Goal: Task Accomplishment & Management: Use online tool/utility

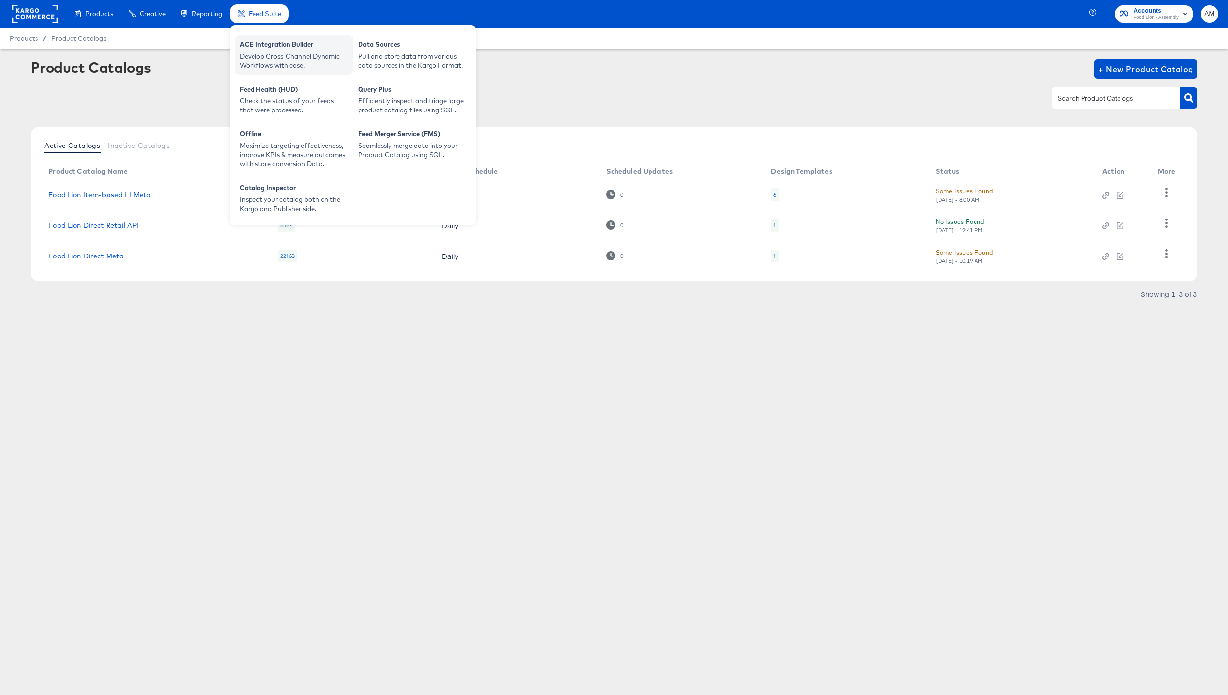
click at [283, 47] on div "ACE Integration Builder" at bounding box center [294, 46] width 108 height 12
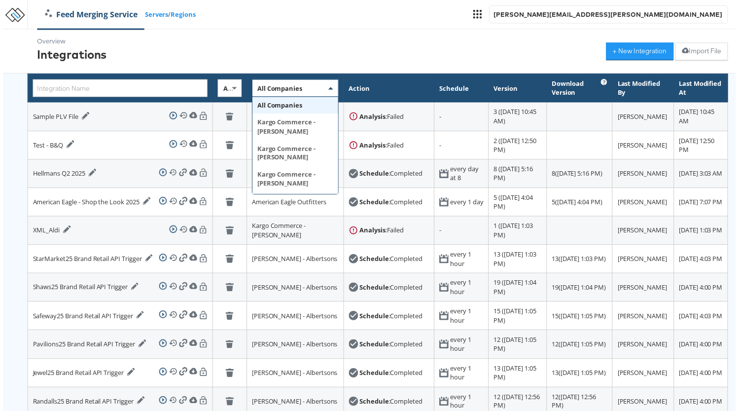
click at [257, 90] on span "All Companies" at bounding box center [278, 88] width 45 height 9
type input "food"
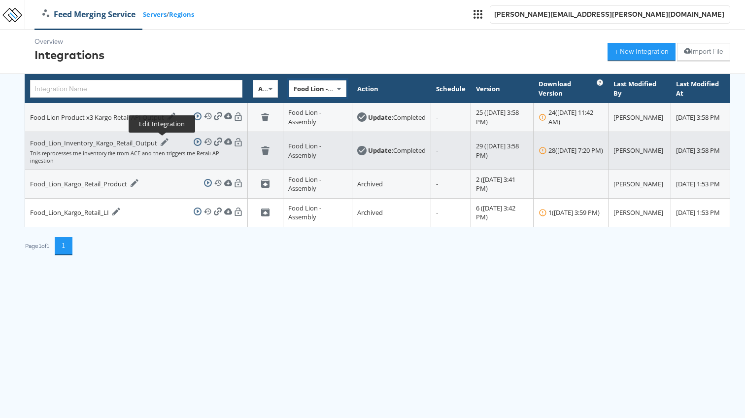
click at [161, 142] on icon at bounding box center [165, 142] width 8 height 8
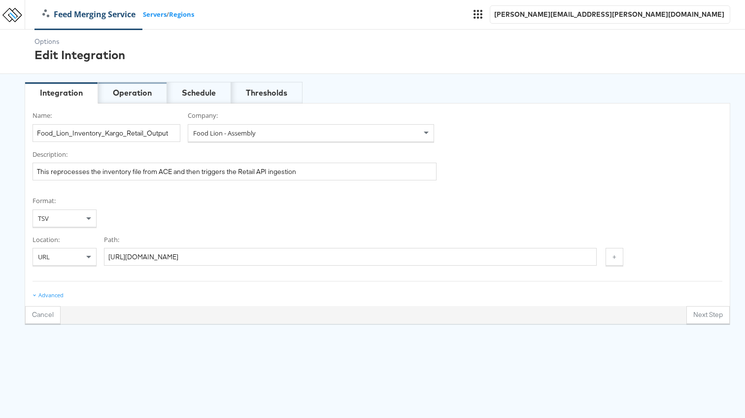
click at [124, 94] on div "Operation" at bounding box center [132, 92] width 39 height 11
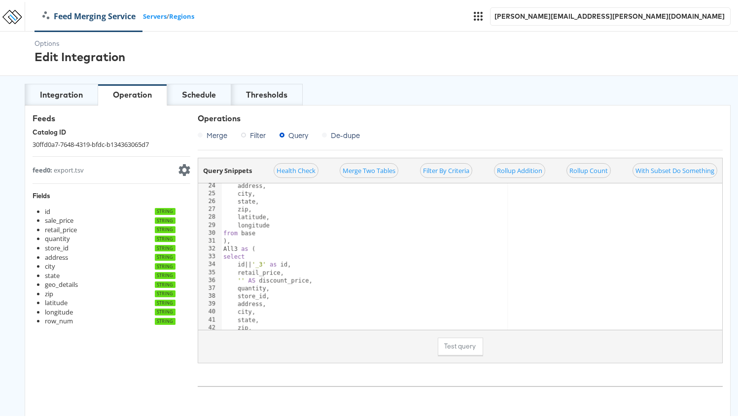
scroll to position [242, 0]
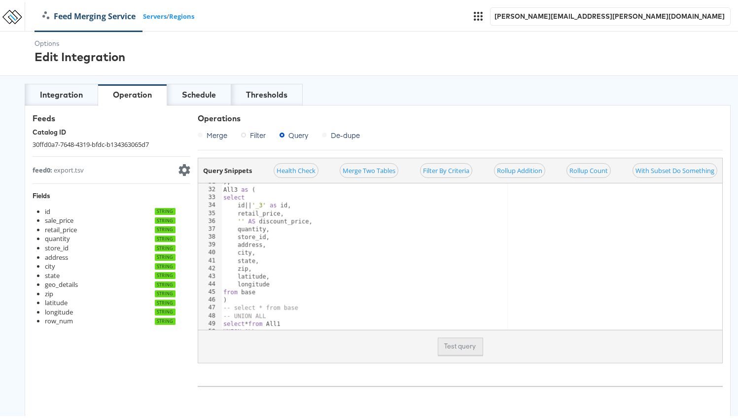
click at [448, 345] on button "Test query" at bounding box center [460, 345] width 45 height 18
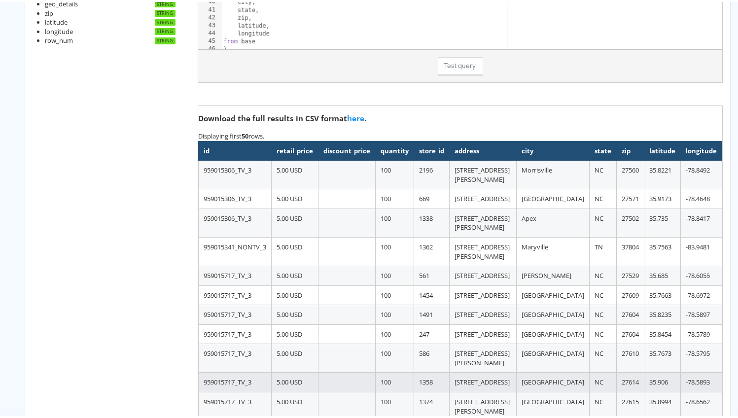
scroll to position [290, 0]
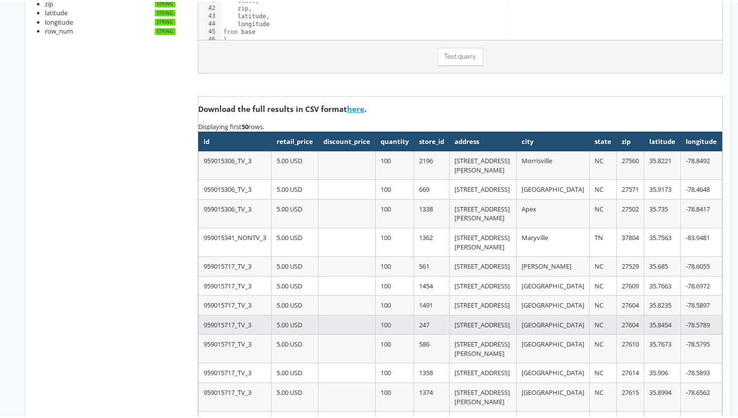
click at [499, 313] on td "4510 Capital Blvd." at bounding box center [483, 323] width 67 height 20
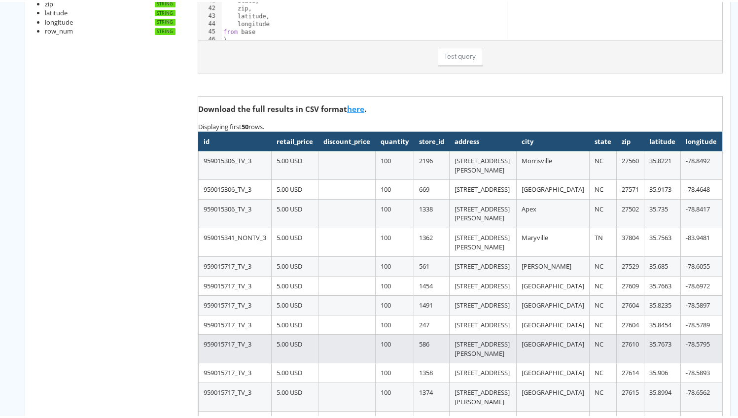
click at [492, 333] on td "3416-120 Poole Rd." at bounding box center [483, 347] width 67 height 29
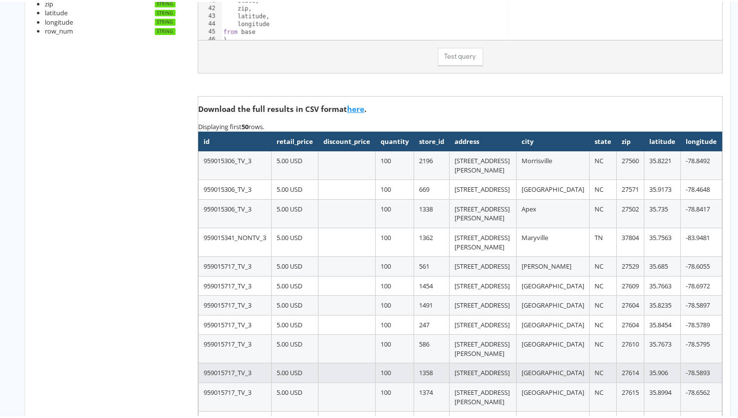
click at [492, 361] on td "1121 Falls River Ave" at bounding box center [483, 371] width 67 height 20
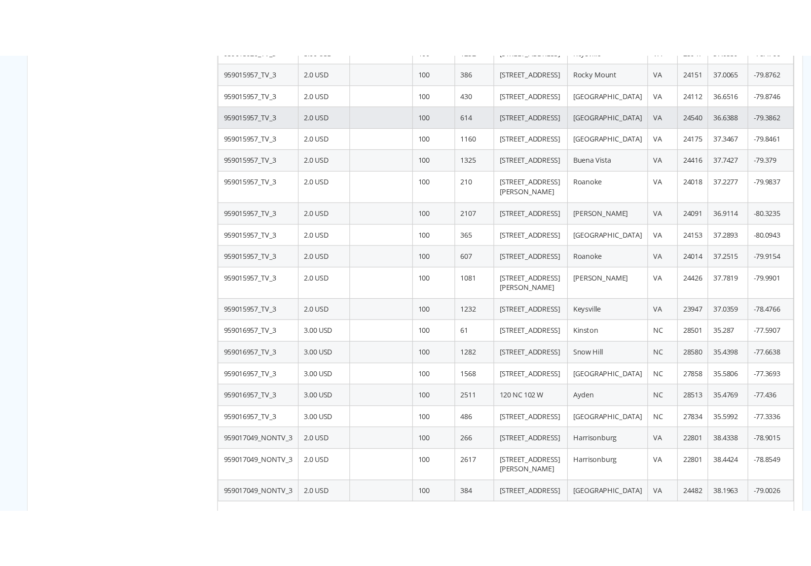
scroll to position [939, 0]
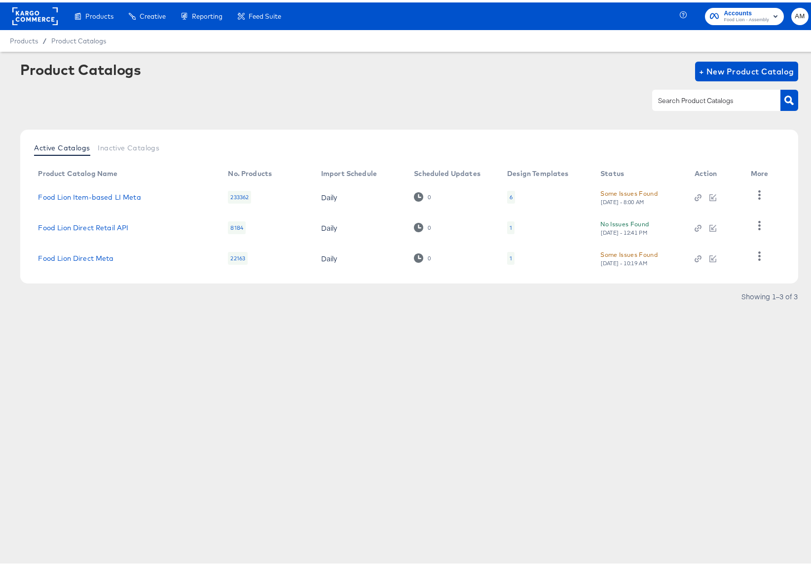
click at [30, 13] on rect at bounding box center [34, 14] width 45 height 18
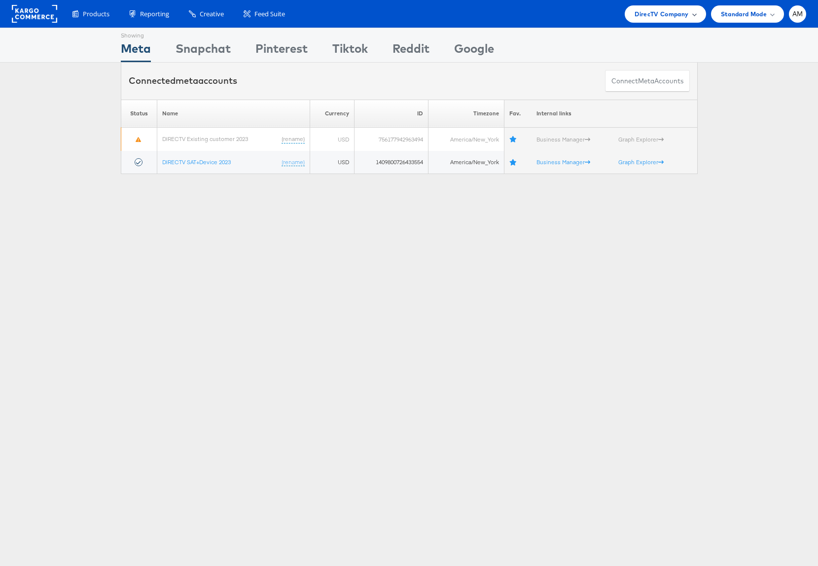
click at [650, 14] on span "DirecTV Company" at bounding box center [662, 14] width 54 height 10
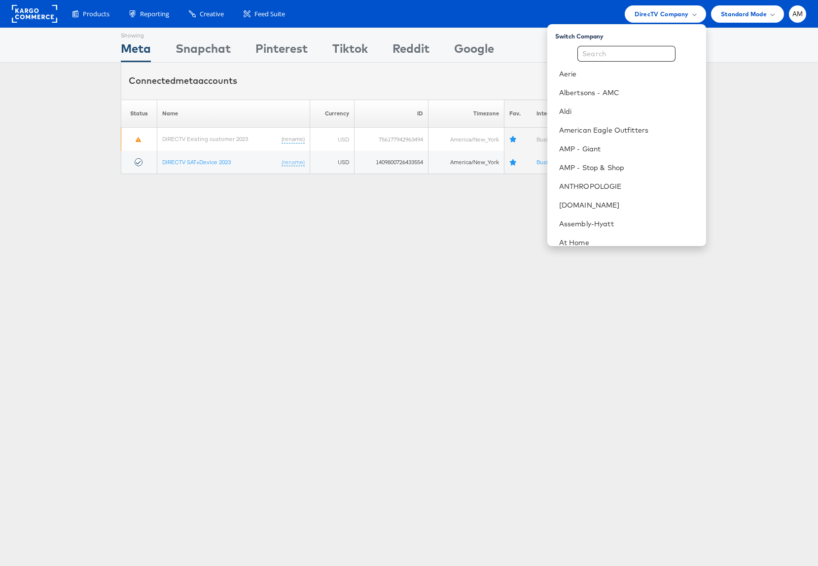
click at [345, 244] on div "Showing Meta Showing Snapchat Showing Pinterest Showing Tiktok Showing Reddit S…" at bounding box center [409, 274] width 818 height 493
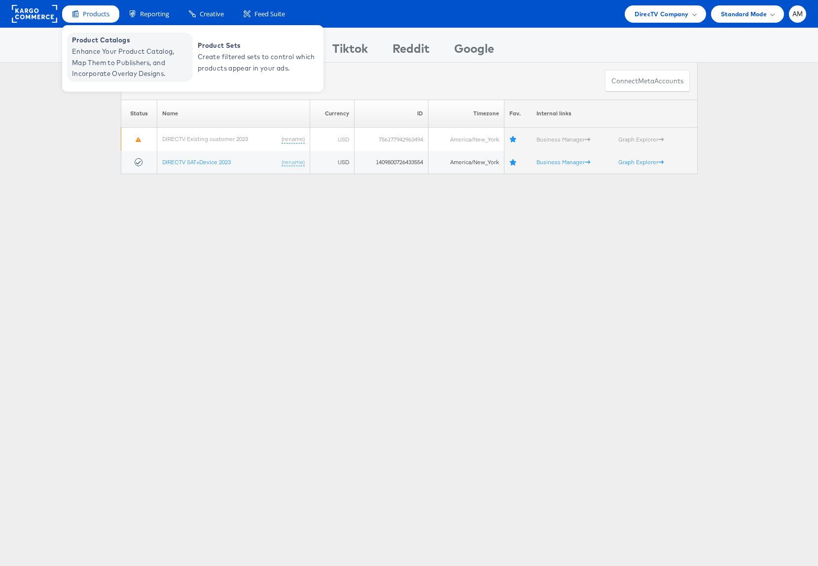
click at [108, 66] on span "Enhance Your Product Catalog, Map Them to Publishers, and Incorporate Overlay D…" at bounding box center [131, 63] width 118 height 34
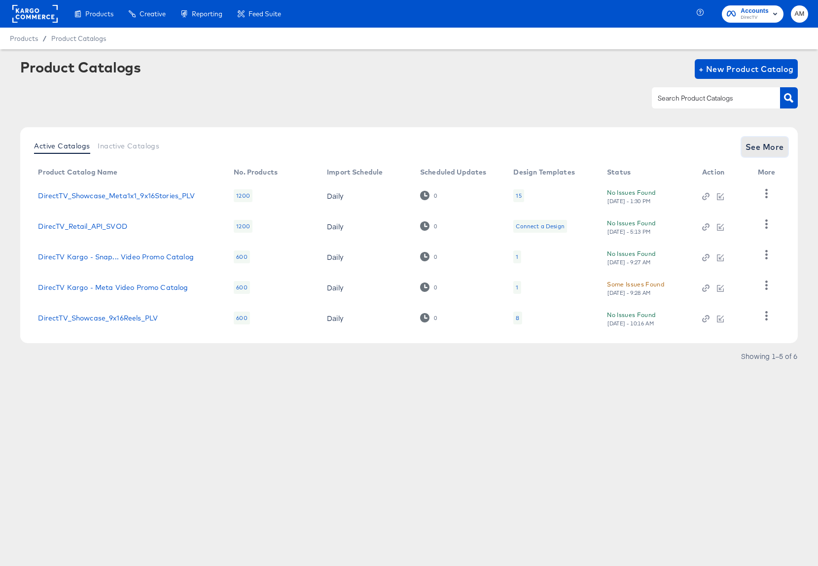
click at [759, 149] on span "See More" at bounding box center [764, 147] width 38 height 14
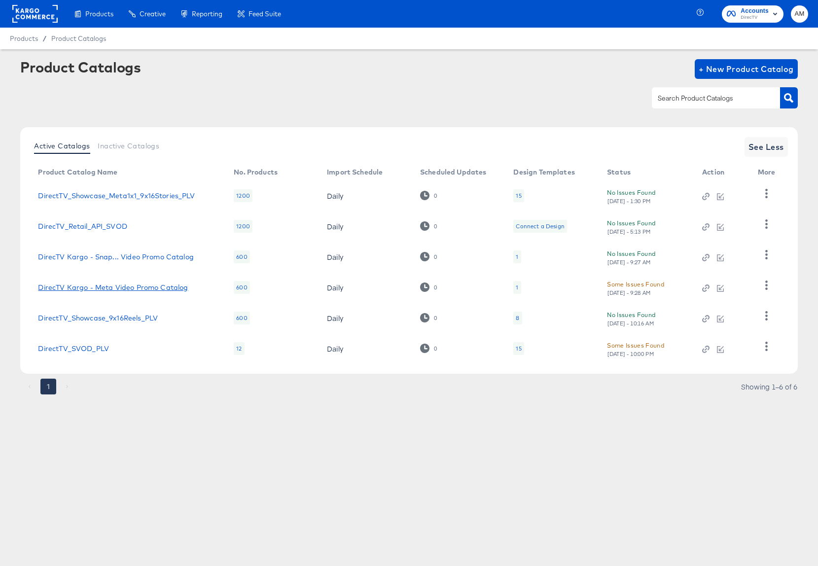
click at [148, 288] on link "DirecTV Kargo - Meta Video Promo Catalog" at bounding box center [113, 287] width 150 height 8
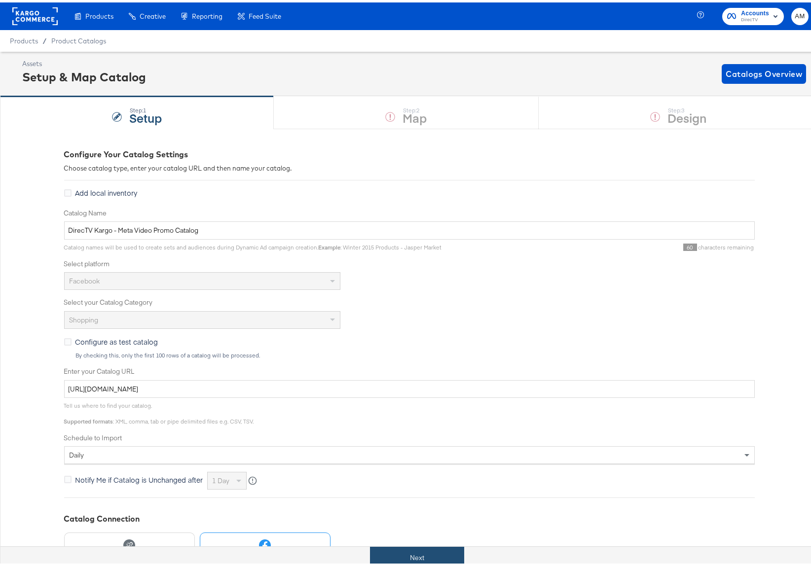
click at [420, 550] on button "Next" at bounding box center [417, 555] width 94 height 22
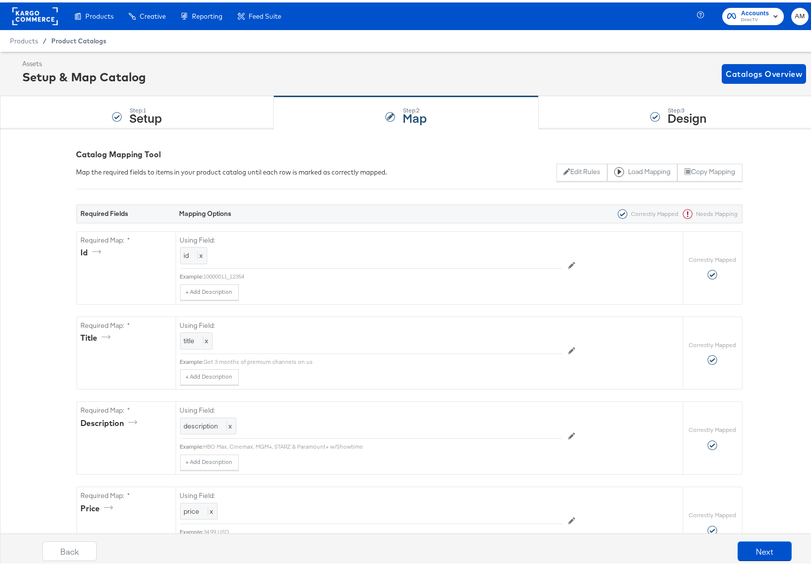
click at [67, 36] on span "Product Catalogs" at bounding box center [78, 39] width 55 height 8
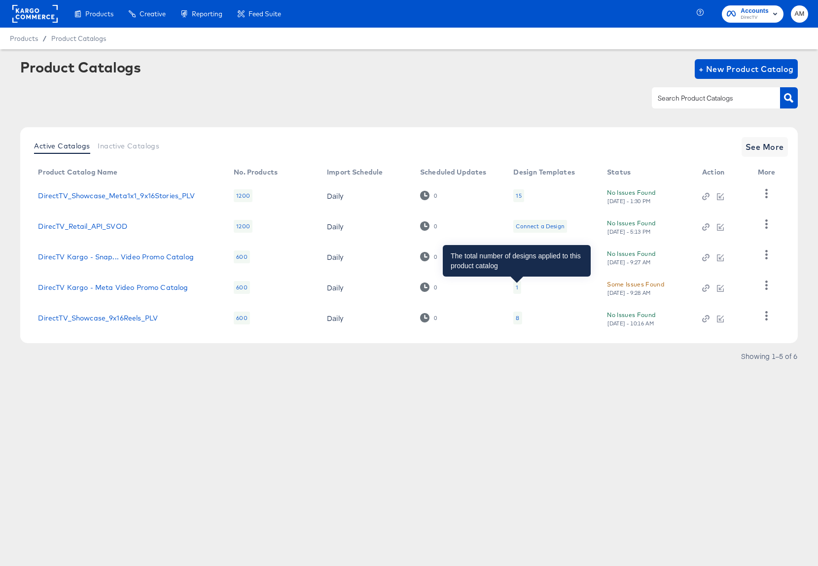
click at [516, 285] on div "1" at bounding box center [517, 287] width 2 height 8
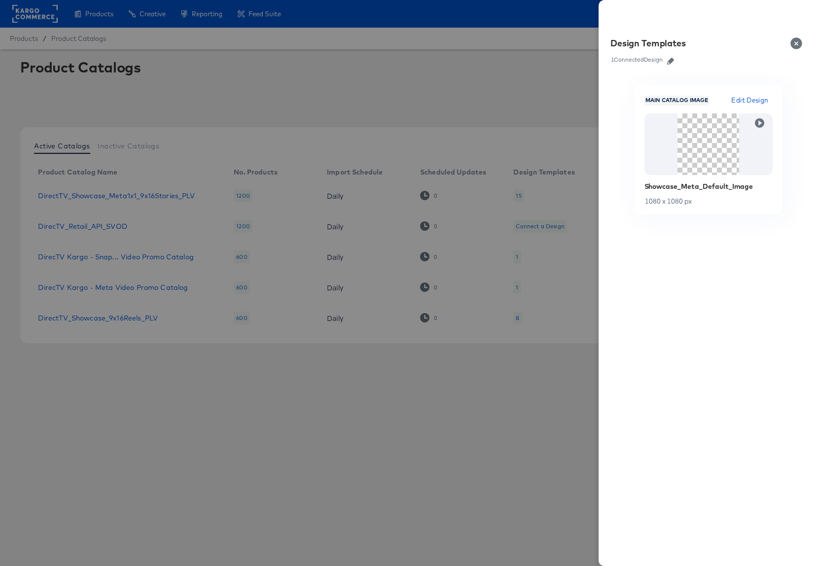
click at [674, 60] on icon "button" at bounding box center [670, 61] width 7 height 7
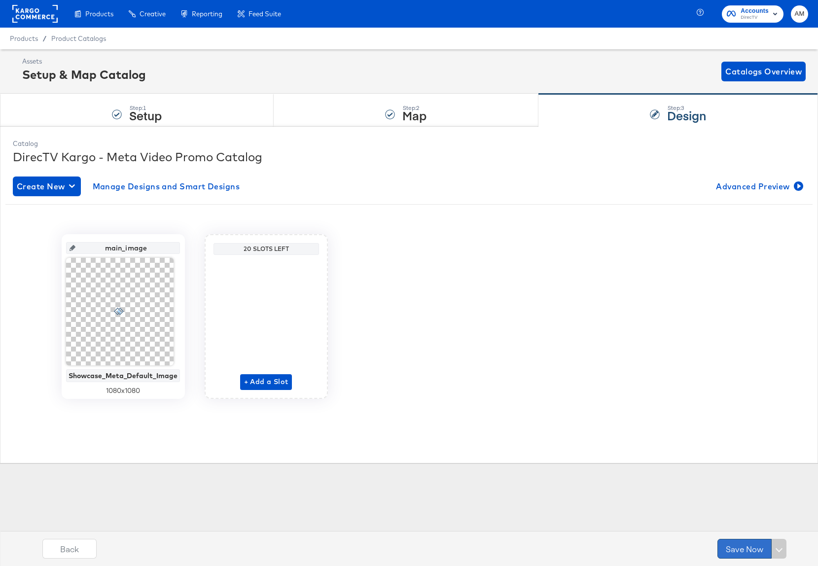
click at [737, 546] on button "Save Now" at bounding box center [744, 549] width 54 height 20
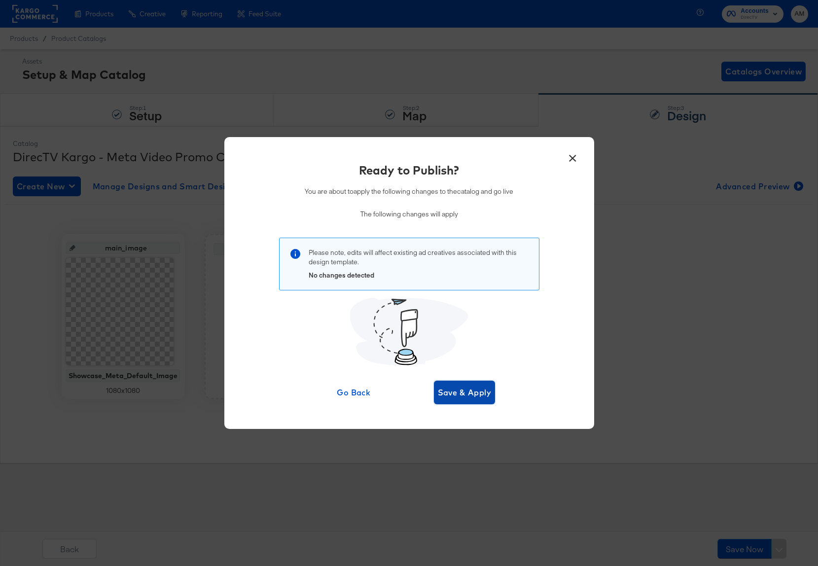
click at [457, 394] on span "Save & Apply" at bounding box center [465, 393] width 54 height 14
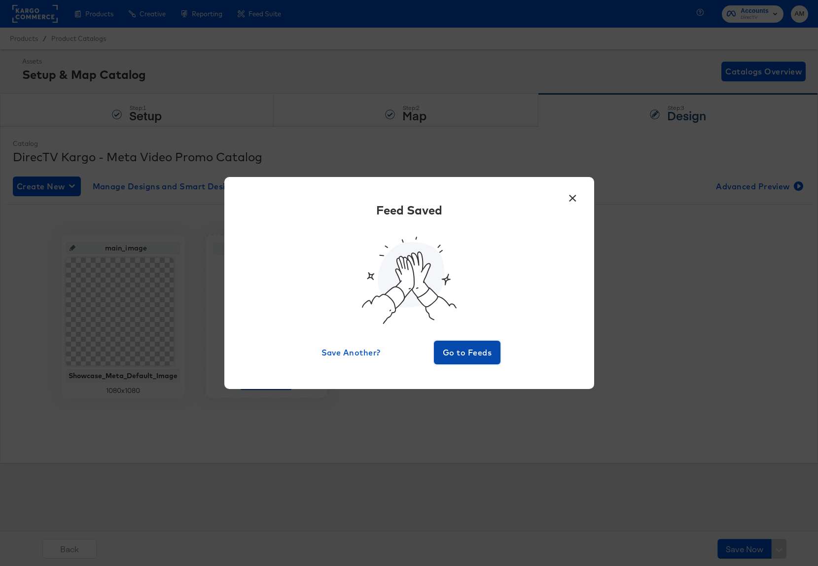
click at [477, 351] on span "Go to Feeds" at bounding box center [467, 353] width 59 height 14
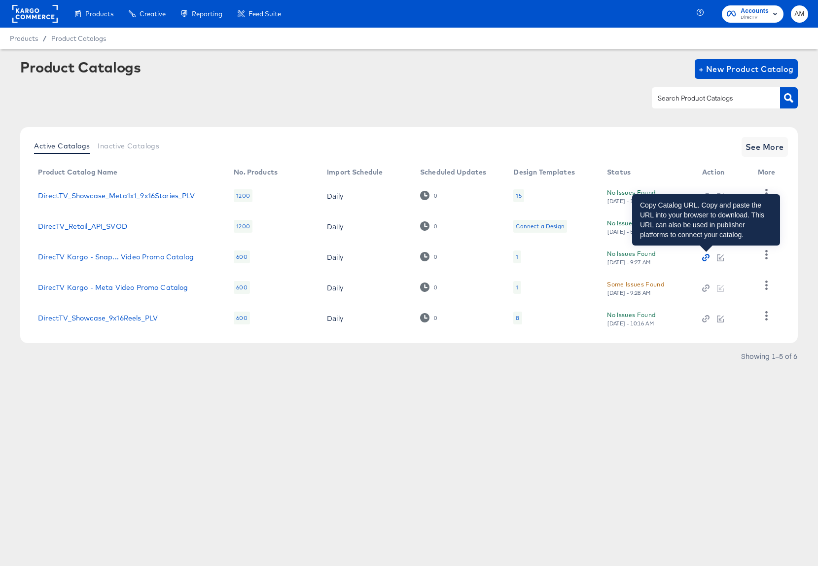
click at [705, 258] on icon "button" at bounding box center [706, 257] width 2 height 2
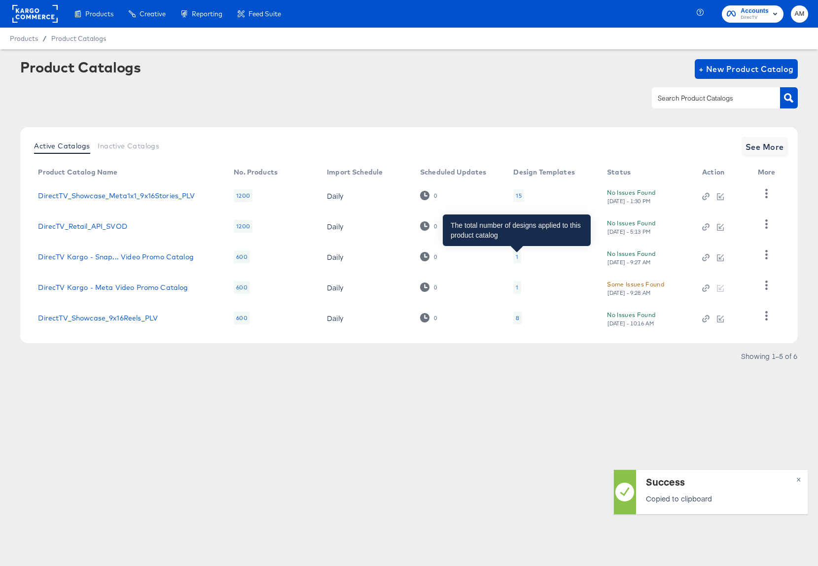
click at [517, 257] on div "1" at bounding box center [517, 257] width 2 height 8
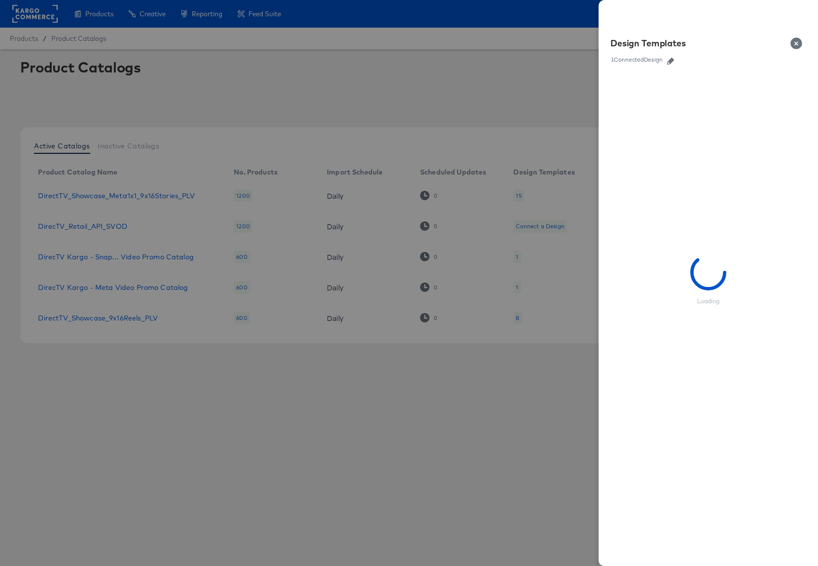
click at [673, 60] on icon "button" at bounding box center [670, 61] width 7 height 7
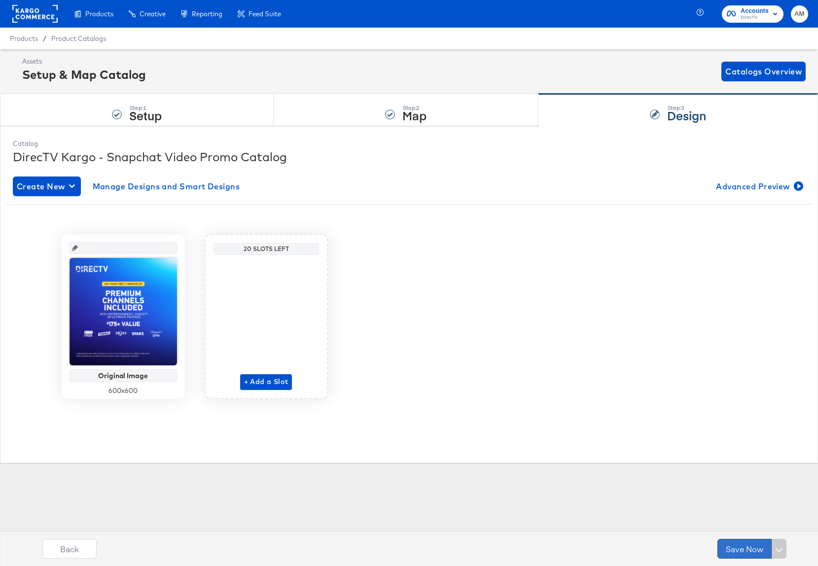
click at [744, 549] on button "Save Now" at bounding box center [744, 549] width 54 height 20
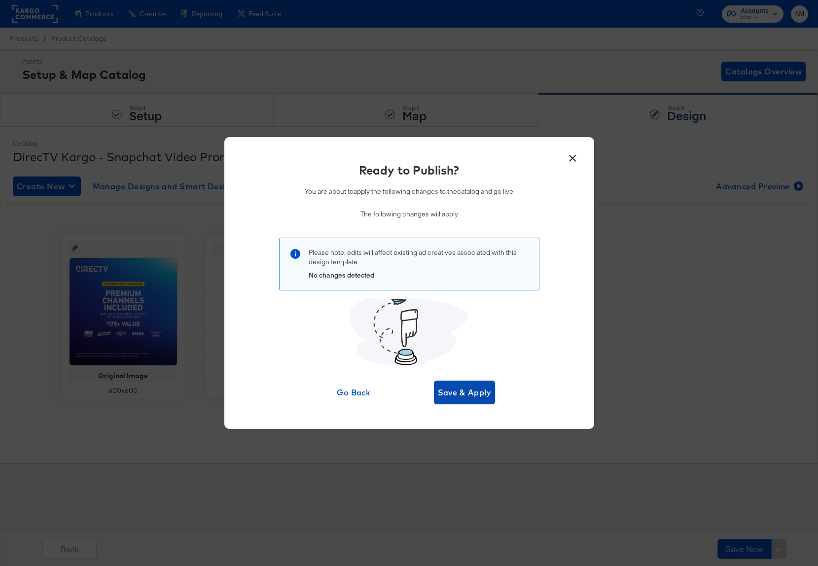
click at [467, 389] on span "Save & Apply" at bounding box center [465, 393] width 54 height 14
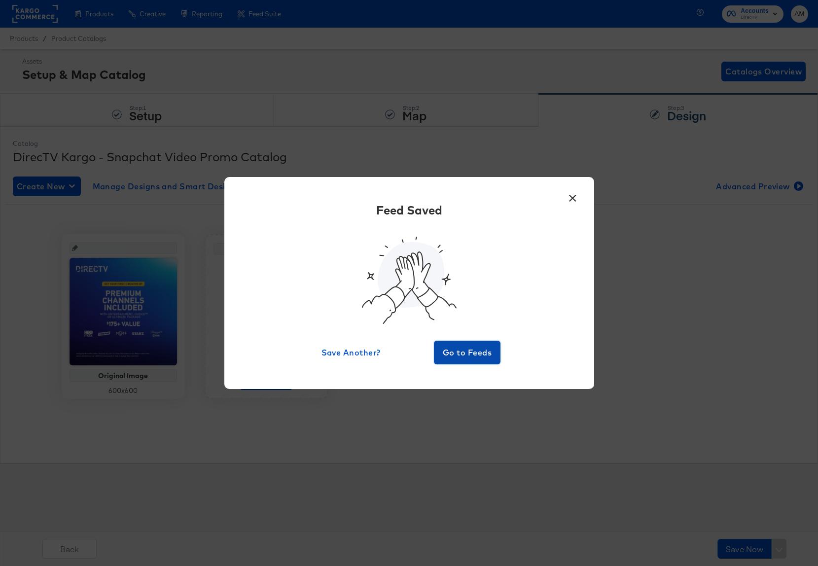
click at [468, 352] on span "Go to Feeds" at bounding box center [467, 353] width 59 height 14
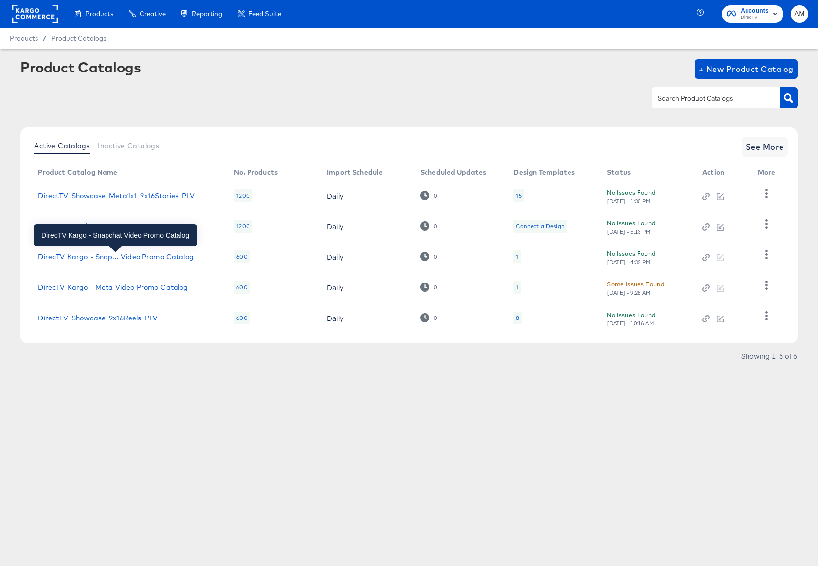
click at [136, 255] on div "DirecTV Kargo - Snap... Video Promo Catalog" at bounding box center [115, 257] width 155 height 8
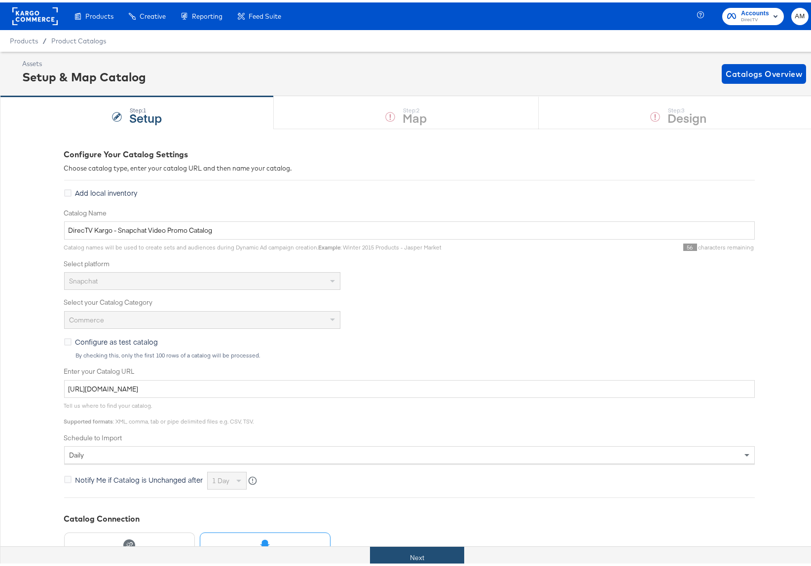
click at [379, 550] on button "Next" at bounding box center [417, 555] width 94 height 22
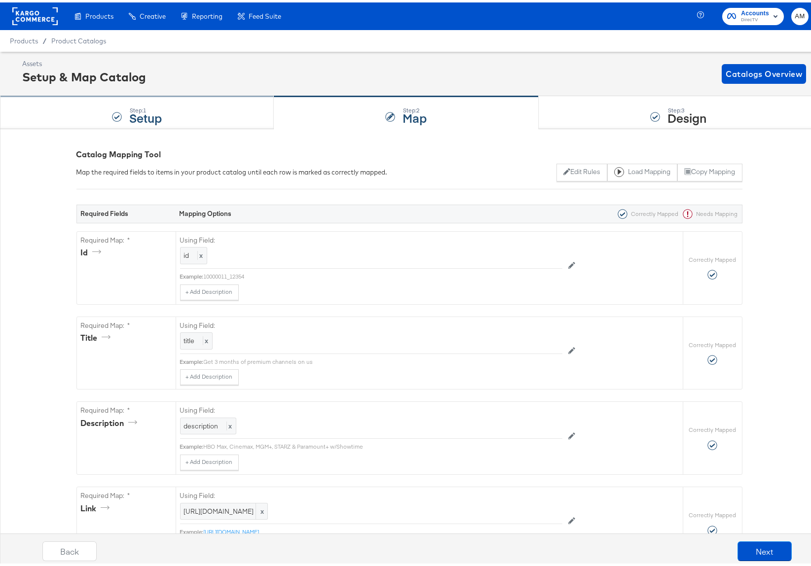
click at [160, 111] on strong "Setup" at bounding box center [145, 115] width 33 height 16
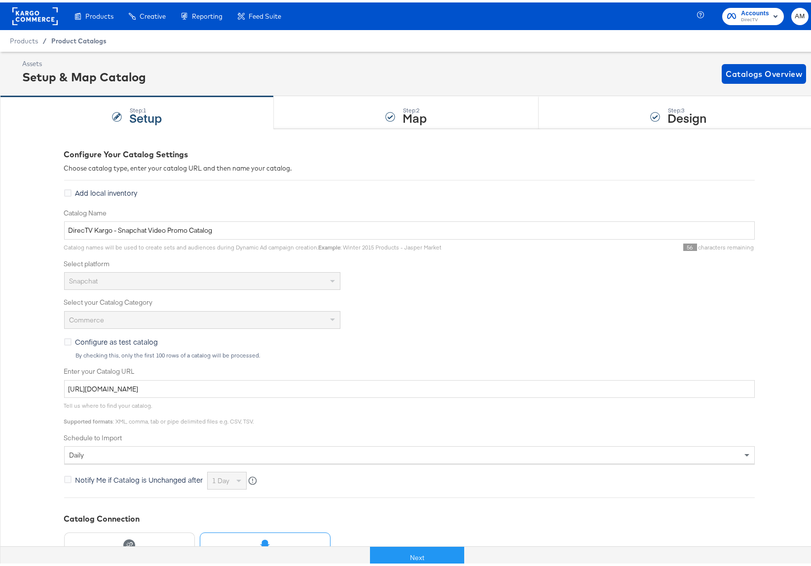
click at [61, 37] on span "Product Catalogs" at bounding box center [78, 39] width 55 height 8
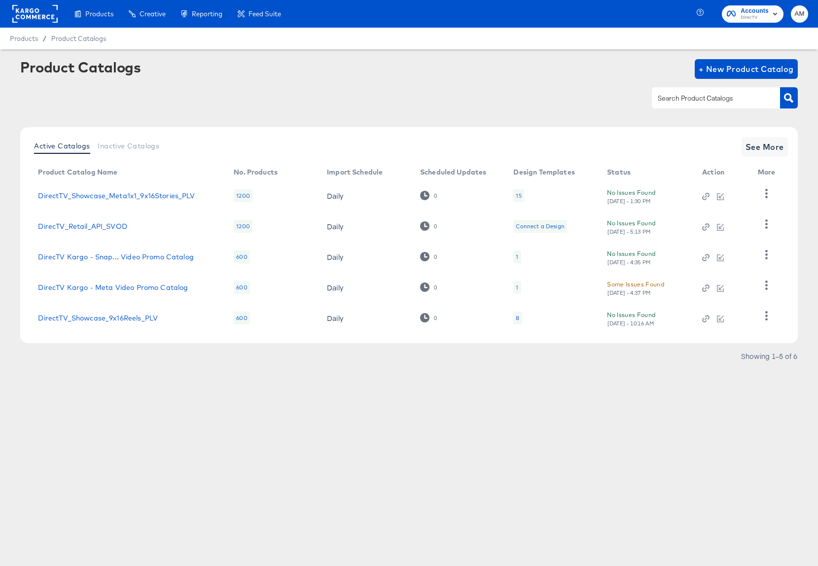
click at [632, 287] on div "Some Issues Found" at bounding box center [635, 284] width 57 height 10
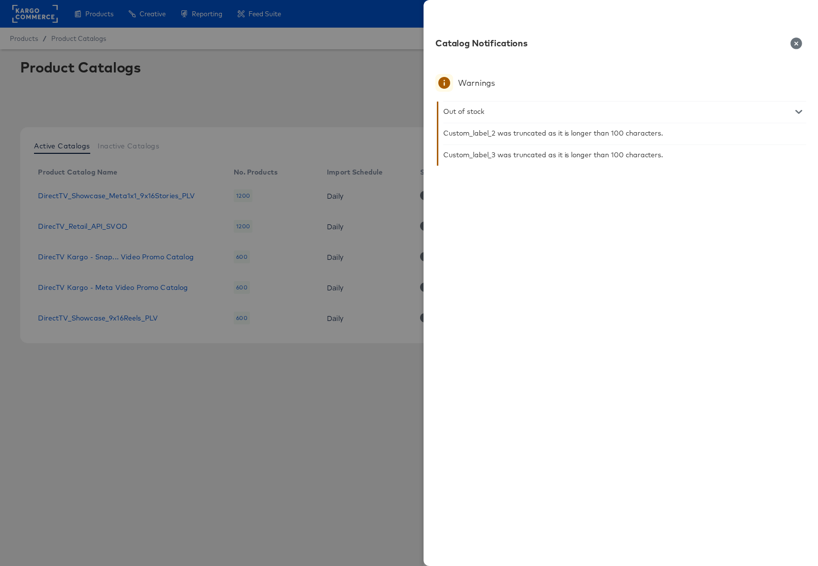
click at [799, 42] on icon "button" at bounding box center [795, 42] width 11 height 11
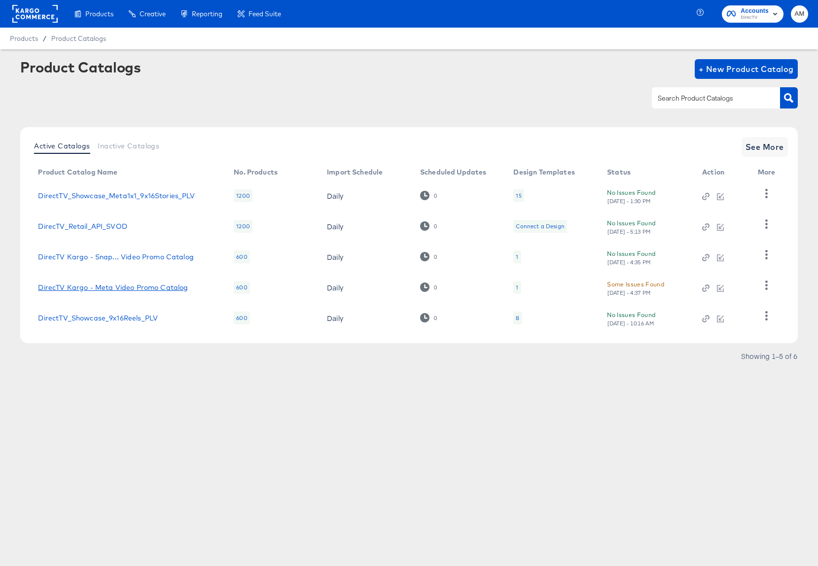
click at [90, 287] on link "DirecTV Kargo - Meta Video Promo Catalog" at bounding box center [113, 287] width 150 height 8
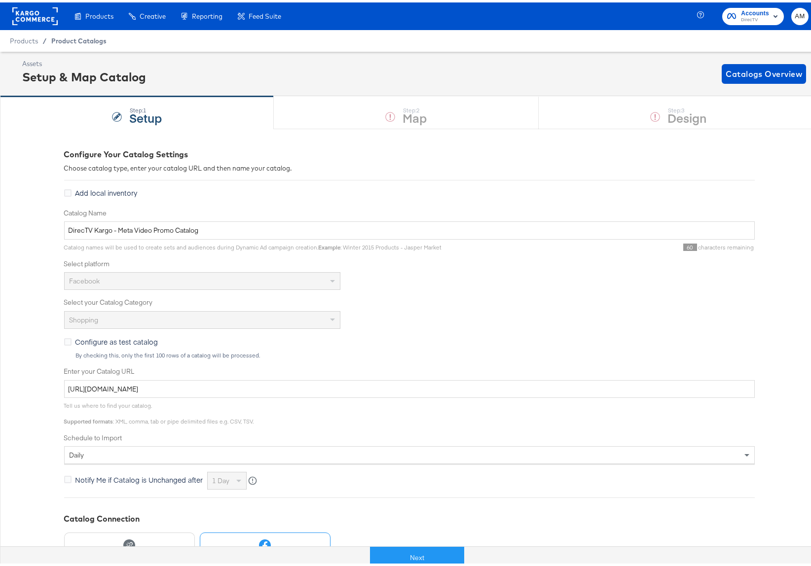
click at [86, 36] on span "Product Catalogs" at bounding box center [78, 39] width 55 height 8
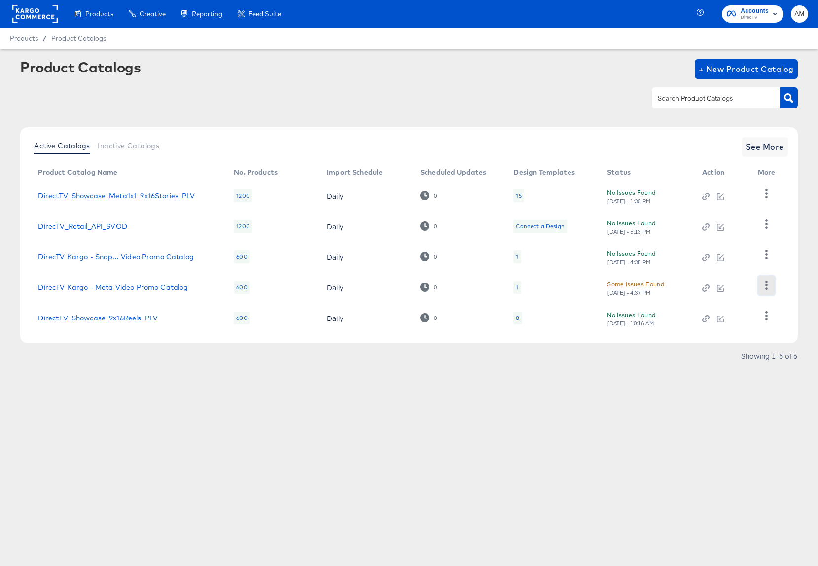
click at [766, 284] on icon "button" at bounding box center [766, 285] width 2 height 9
click at [716, 240] on div "Business Manager" at bounding box center [725, 241] width 99 height 16
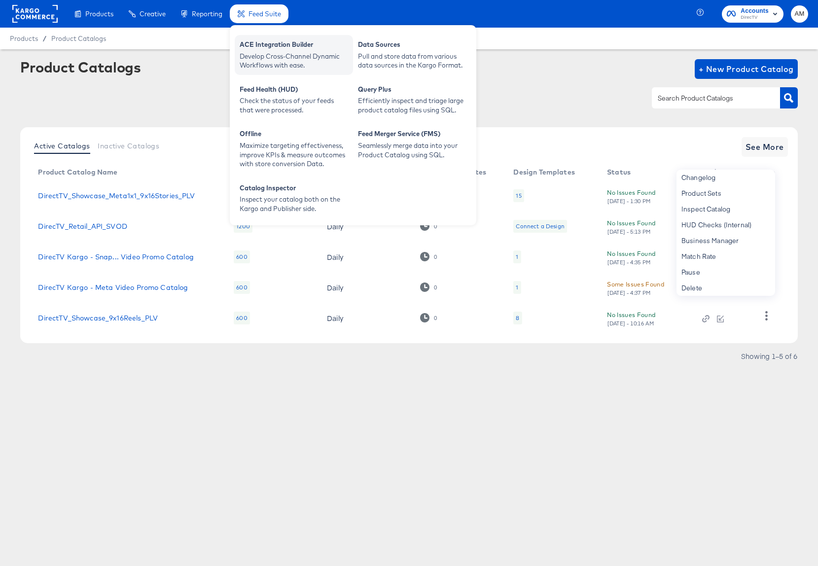
click at [275, 54] on div "Develop Cross-Channel Dynamic Workflows with ease." at bounding box center [294, 61] width 108 height 18
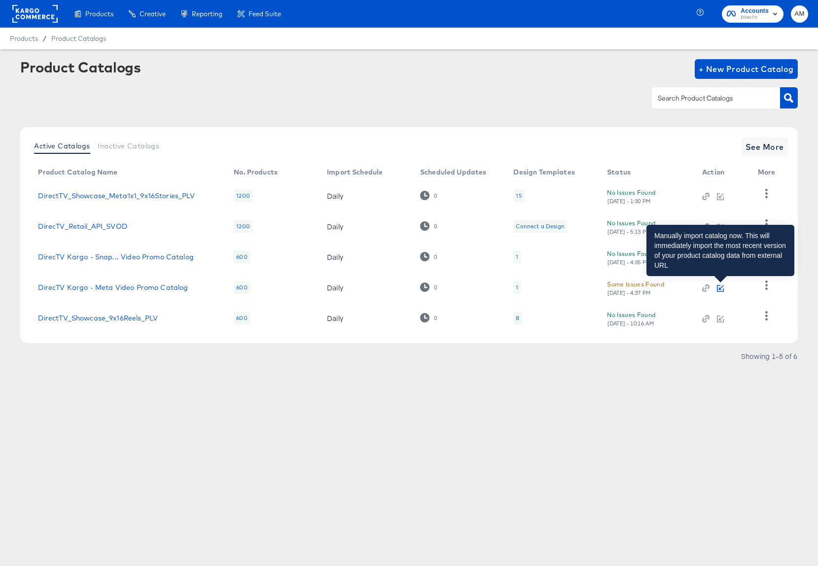
click at [719, 288] on icon "button" at bounding box center [720, 287] width 5 height 5
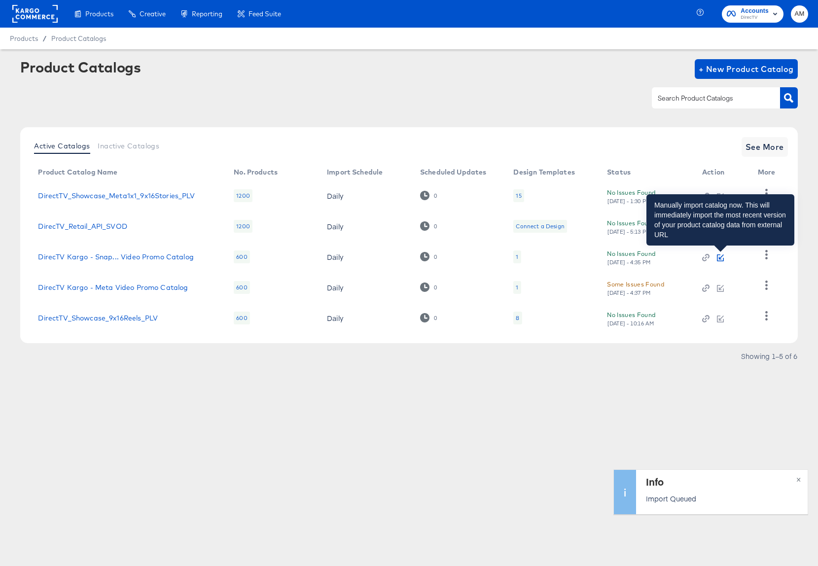
click at [719, 257] on icon "button" at bounding box center [720, 257] width 7 height 7
